Goal: Check status: Check status

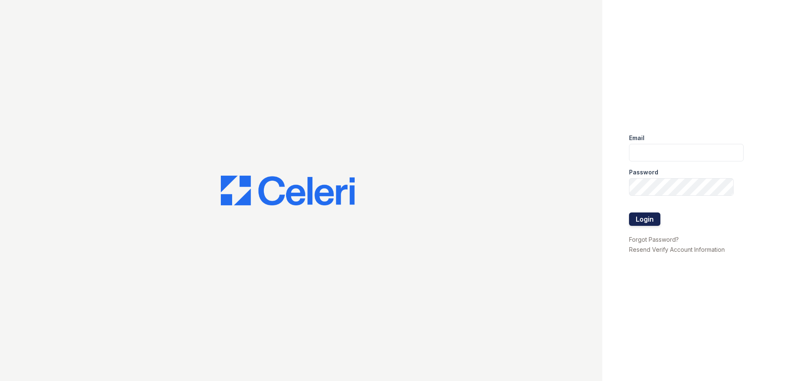
type input "renewmarinashores@trinity-pm.com"
click at [643, 219] on button "Login" at bounding box center [644, 219] width 31 height 13
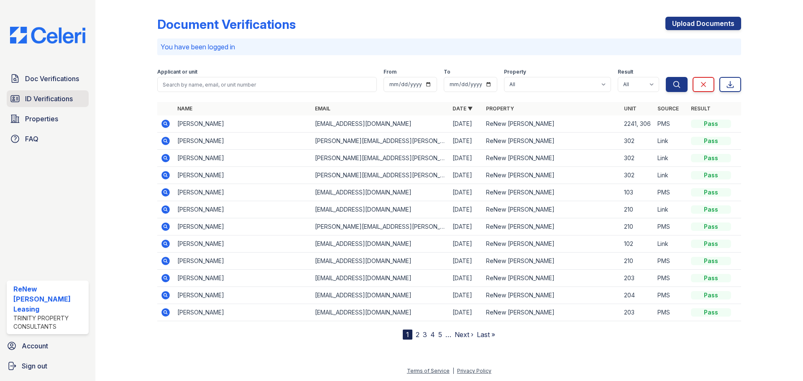
click at [36, 95] on span "ID Verifications" at bounding box center [49, 99] width 48 height 10
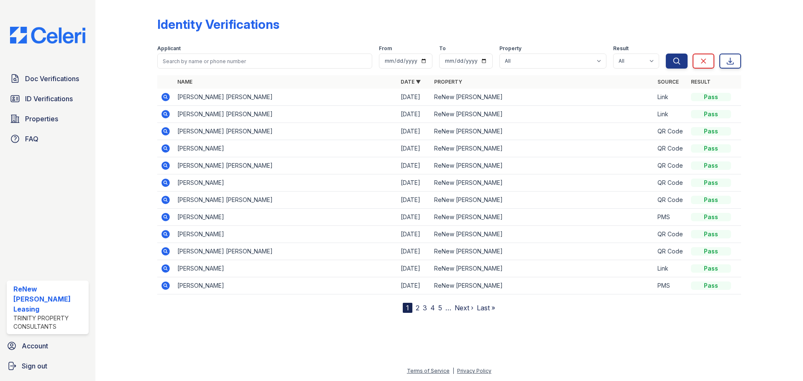
click at [167, 149] on icon at bounding box center [165, 148] width 8 height 8
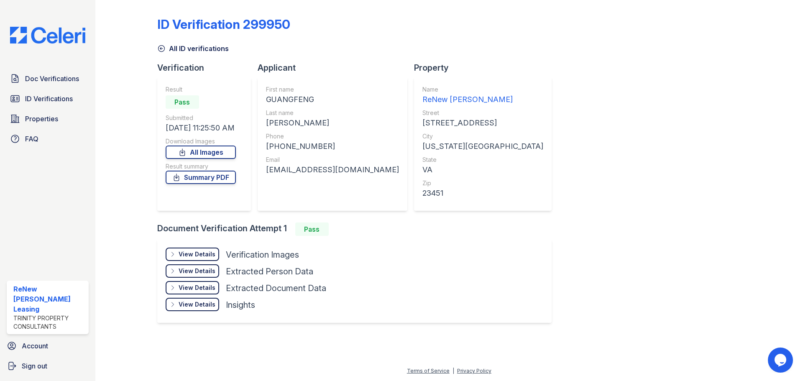
click at [198, 255] on div "View Details" at bounding box center [197, 254] width 37 height 8
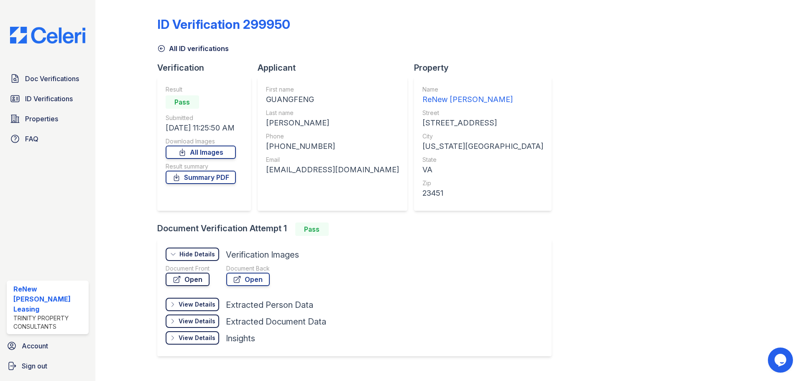
click at [197, 280] on link "Open" at bounding box center [188, 279] width 44 height 13
